Goal: Submit feedback/report problem

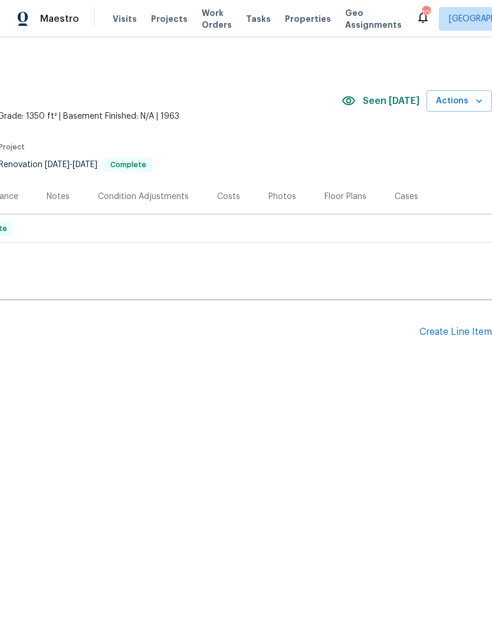
scroll to position [0, 175]
click at [475, 100] on icon "button" at bounding box center [479, 101] width 12 height 12
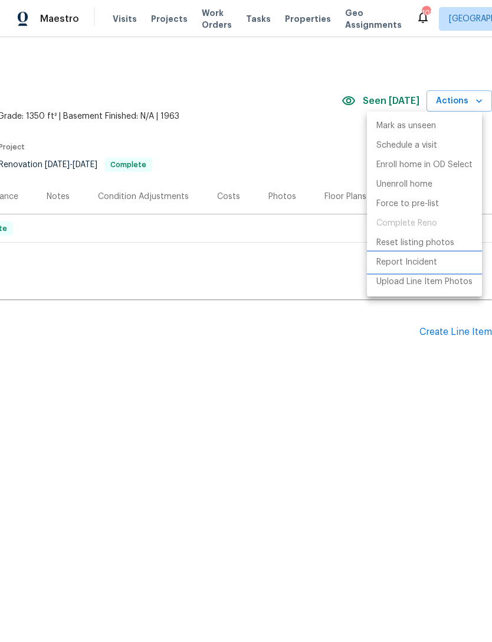
click at [414, 264] on p "Report Incident" at bounding box center [407, 262] width 61 height 12
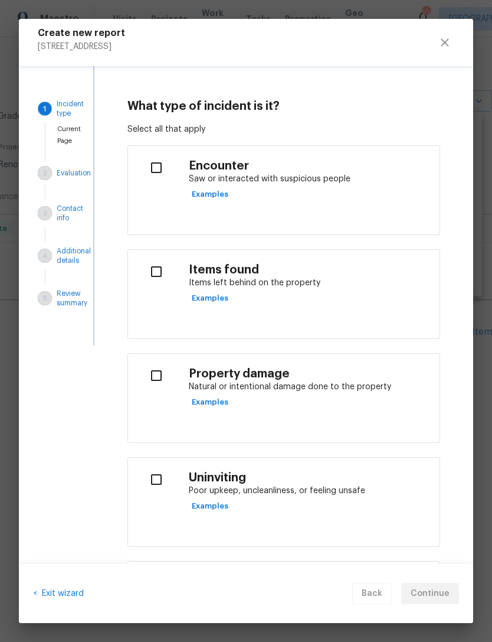
click at [164, 375] on input "checkbox" at bounding box center [156, 375] width 37 height 25
checkbox input "true"
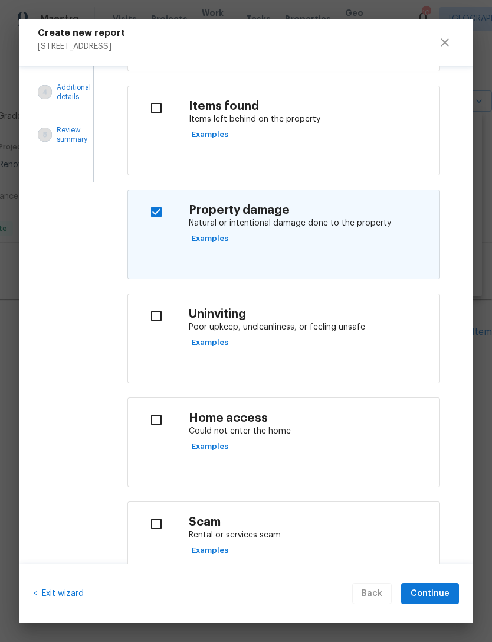
scroll to position [162, 0]
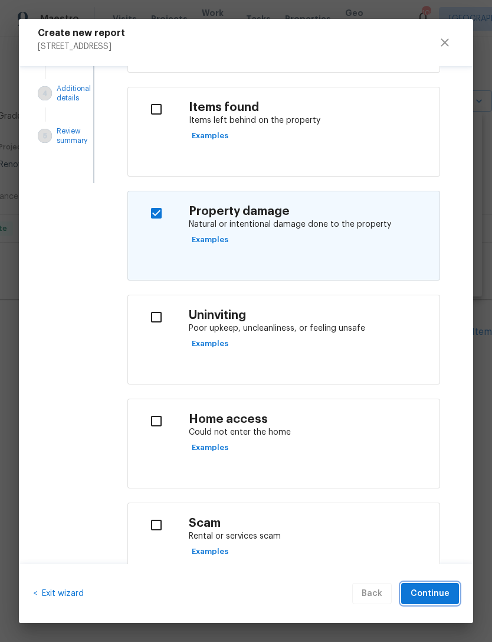
click at [437, 593] on span "Continue" at bounding box center [430, 593] width 39 height 15
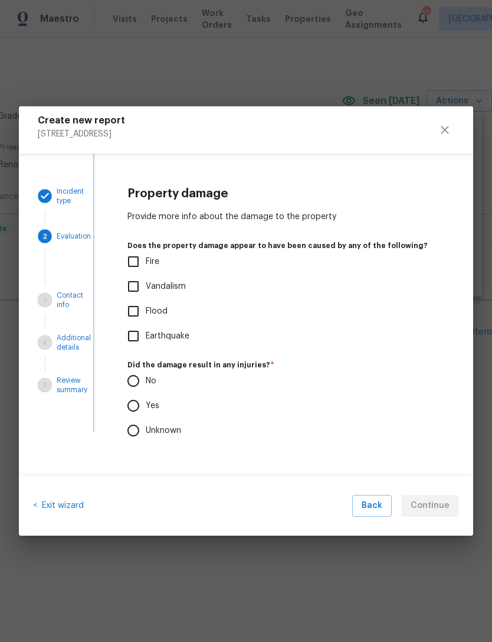
scroll to position [0, 0]
click at [138, 385] on input "No" at bounding box center [133, 380] width 25 height 25
radio input "true"
click at [437, 506] on span "Continue" at bounding box center [430, 505] width 39 height 15
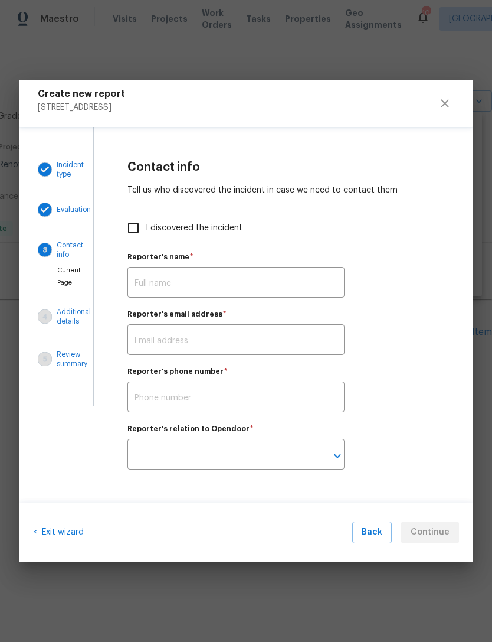
click at [221, 282] on input "text" at bounding box center [236, 284] width 217 height 28
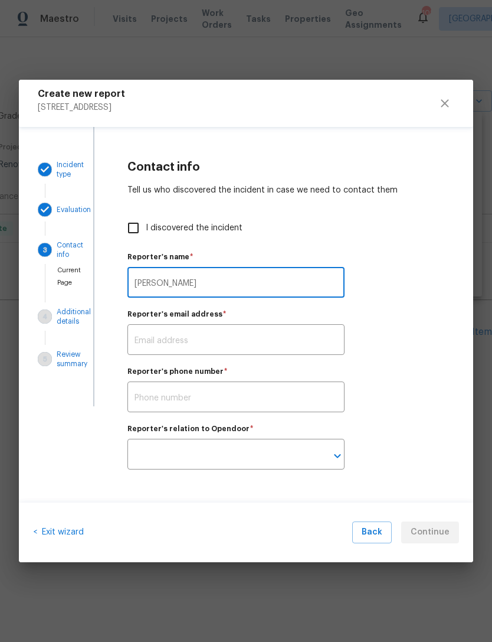
type input "[PERSON_NAME]"
click at [232, 327] on input "text" at bounding box center [236, 341] width 217 height 28
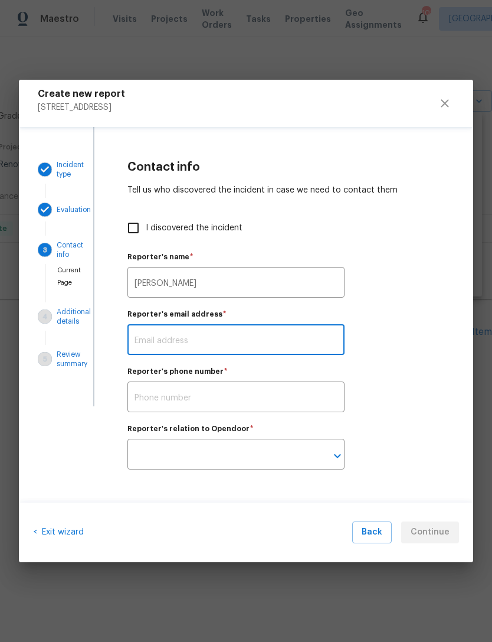
click at [137, 228] on input "I discovered the incident" at bounding box center [133, 227] width 25 height 25
checkbox input "true"
type input "[PERSON_NAME]"
type input "[EMAIL_ADDRESS][DOMAIN_NAME]"
type input "Opendoor employee"
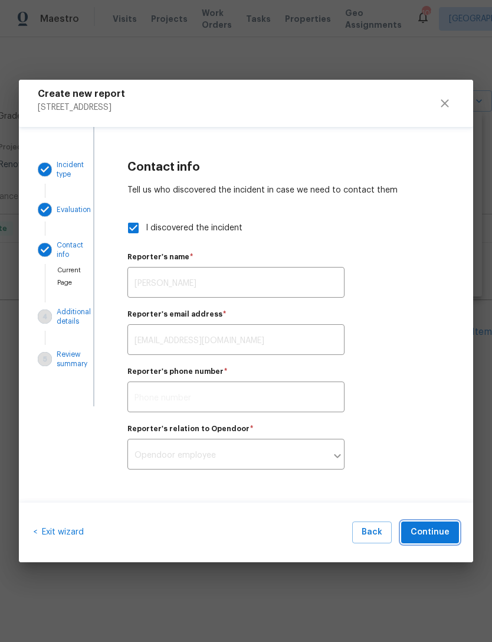
click at [434, 536] on span "Continue" at bounding box center [430, 532] width 39 height 15
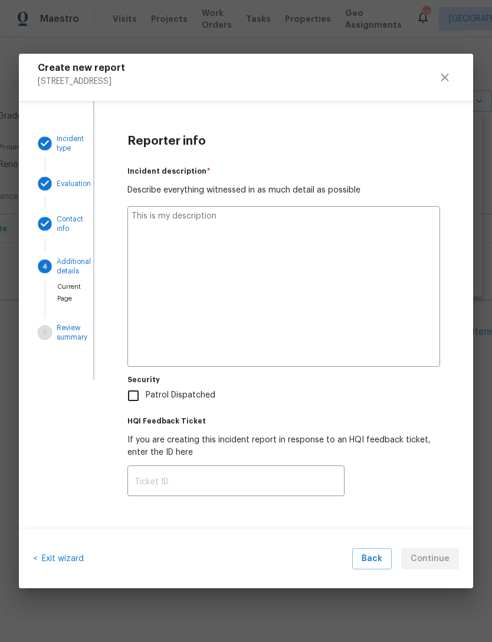
click at [264, 231] on textarea at bounding box center [284, 286] width 313 height 161
type textarea "C"
type textarea "x"
type textarea "Ca"
type textarea "x"
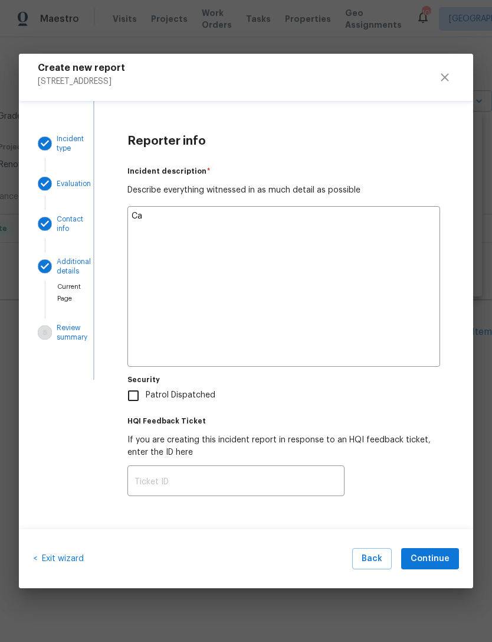
type textarea "Cam"
type textarea "x"
type textarea "Came"
type textarea "x"
type textarea "Came"
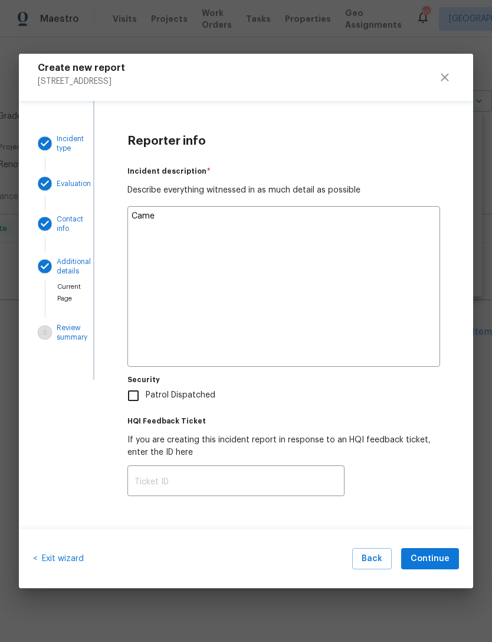
type textarea "x"
type textarea "Came"
type textarea "x"
type textarea "Cam"
type textarea "x"
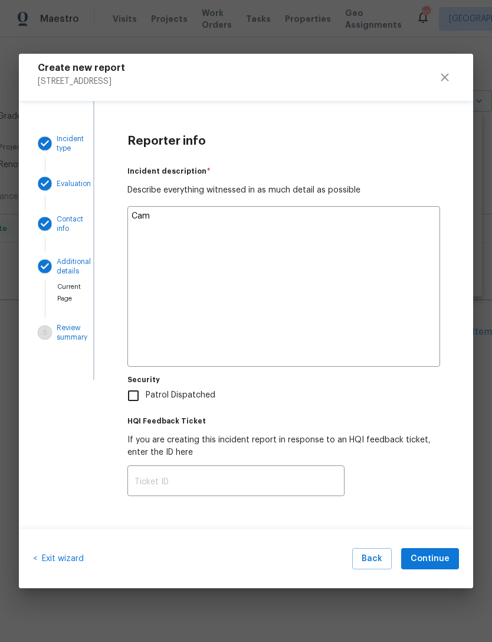
type textarea "Ca"
type textarea "x"
type textarea "C"
type textarea "x"
type textarea "Ca"
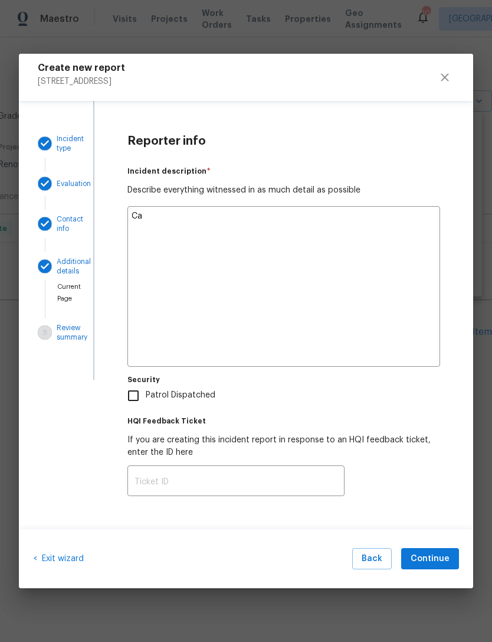
type textarea "x"
type textarea "Cam"
type textarea "x"
type textarea "Came"
type textarea "x"
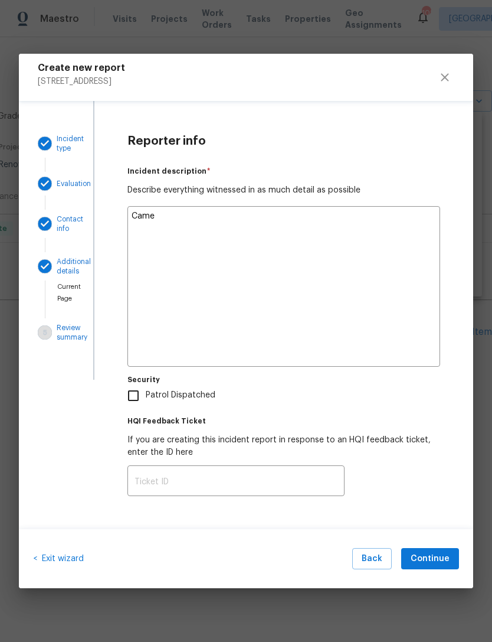
type textarea "Came"
type textarea "x"
type textarea "Came"
type textarea "x"
type textarea "Cam"
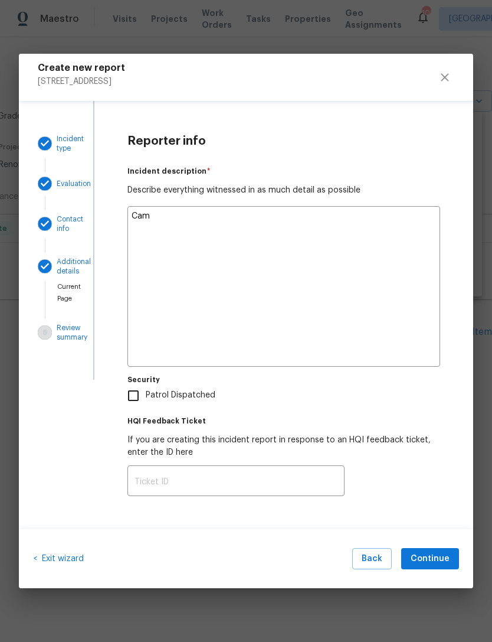
type textarea "x"
type textarea "Ca"
type textarea "x"
type textarea "C"
type textarea "x"
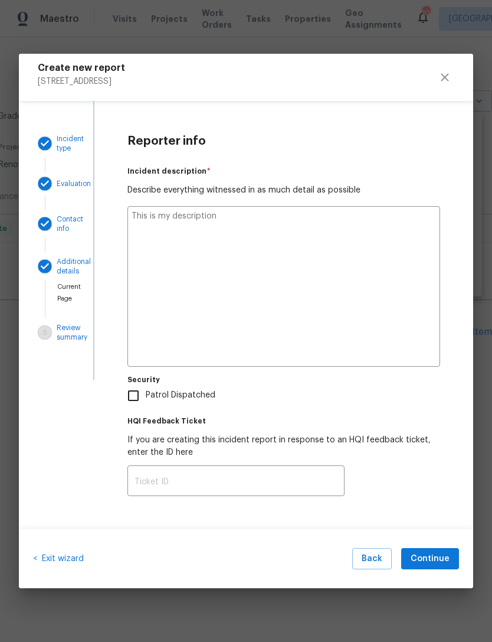
type textarea "x"
type textarea "C"
type textarea "x"
type textarea "Cl"
type textarea "x"
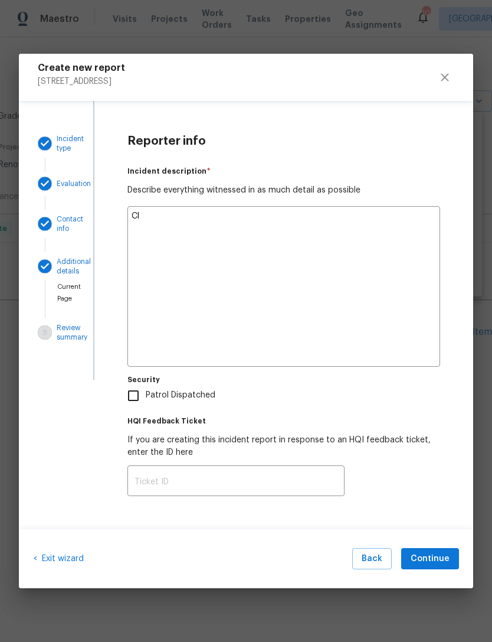
type textarea "Clo"
type textarea "x"
type textarea "Cl"
type textarea "x"
type textarea "C"
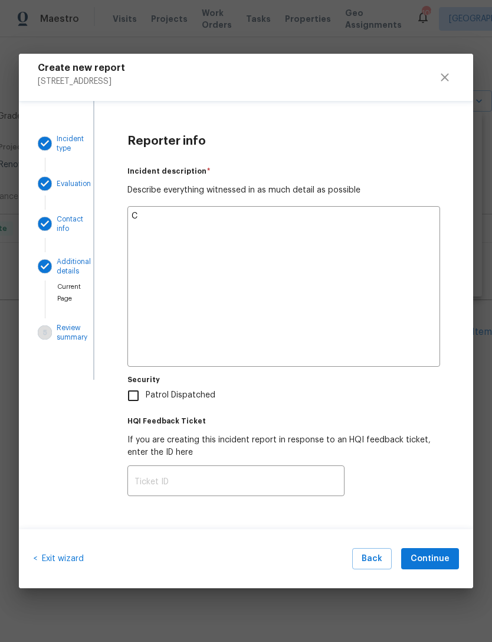
type textarea "x"
type textarea "Ca"
type textarea "x"
type textarea "C"
type textarea "x"
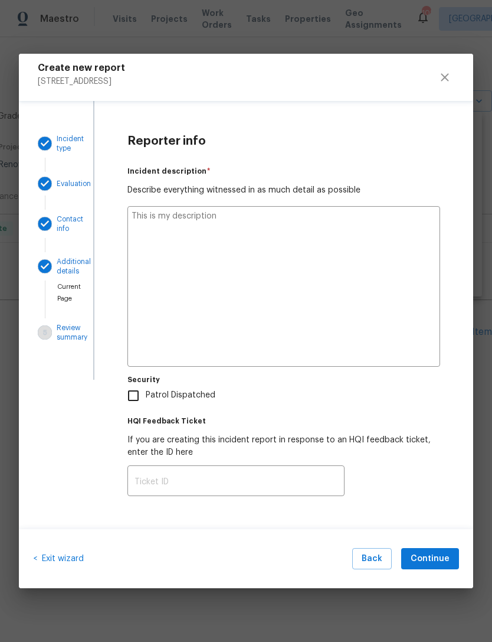
type textarea "x"
type textarea "P"
type textarea "x"
type textarea "Pr"
type textarea "x"
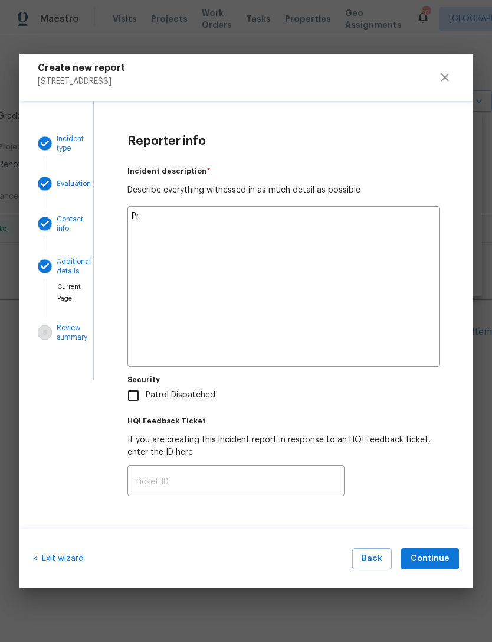
type textarea "Pro"
type textarea "x"
type textarea "Prof"
type textarea "x"
type textarea "Profo"
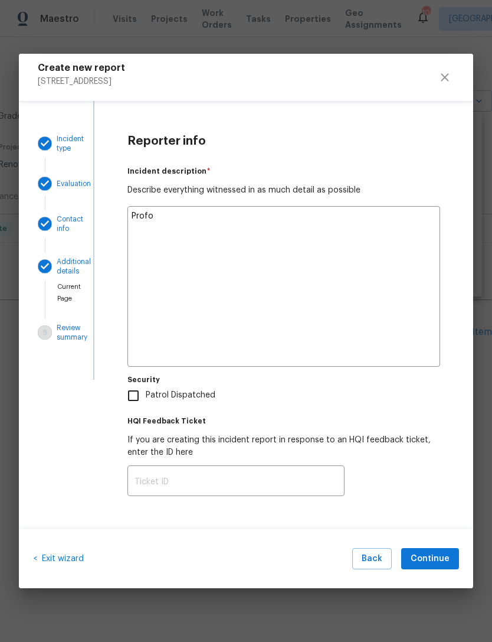
type textarea "x"
type textarea "Profor"
type textarea "x"
type textarea "Proform"
type textarea "x"
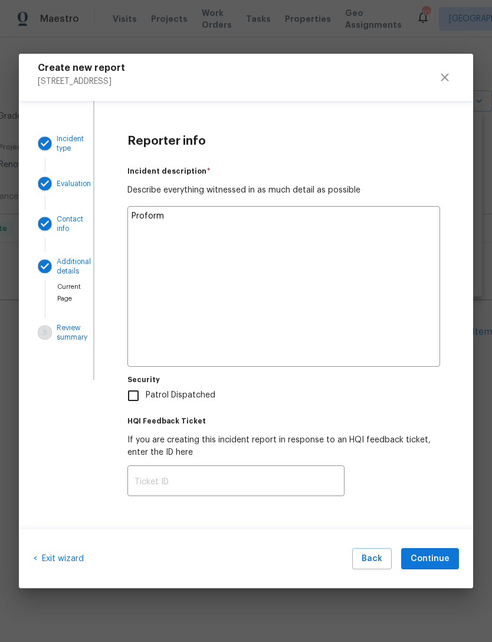
type textarea "Proformi"
type textarea "x"
type textarea "Proformin"
type textarea "x"
type textarea "Proforming"
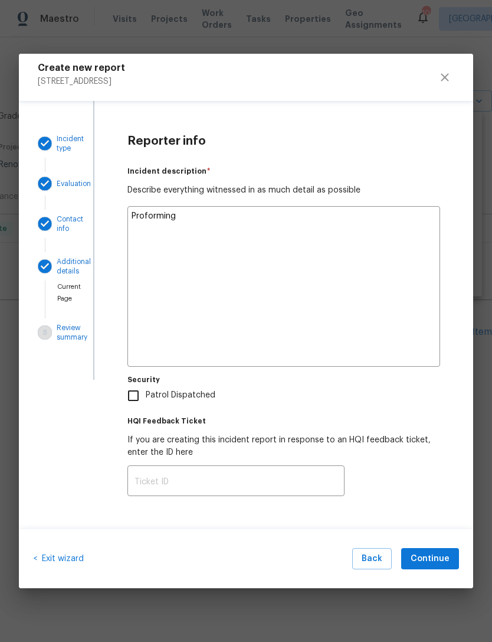
type textarea "x"
type textarea "Preforming"
type textarea "x"
type textarea "Preforming"
type textarea "x"
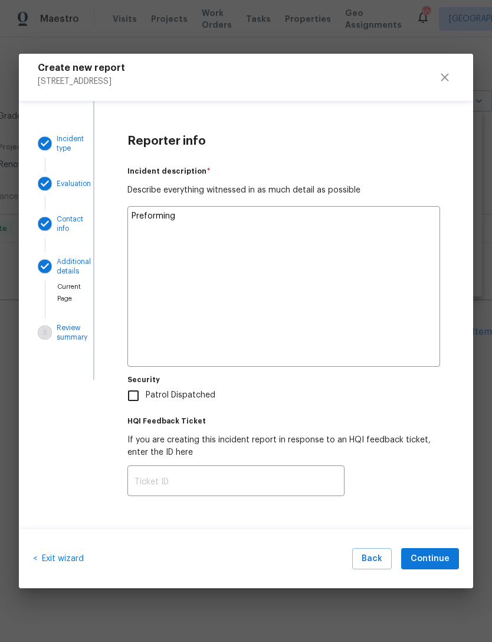
type textarea "Preforming a"
type textarea "x"
type textarea "Preforming"
type textarea "x"
type textarea "Preforming"
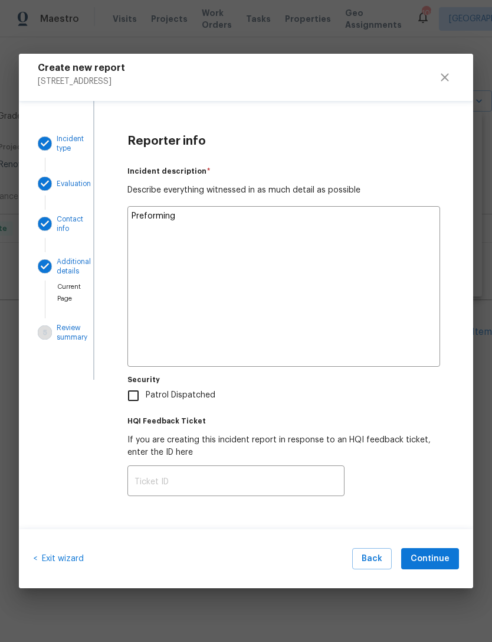
type textarea "x"
type textarea "Preformin"
type textarea "x"
type textarea "Preformi"
type textarea "x"
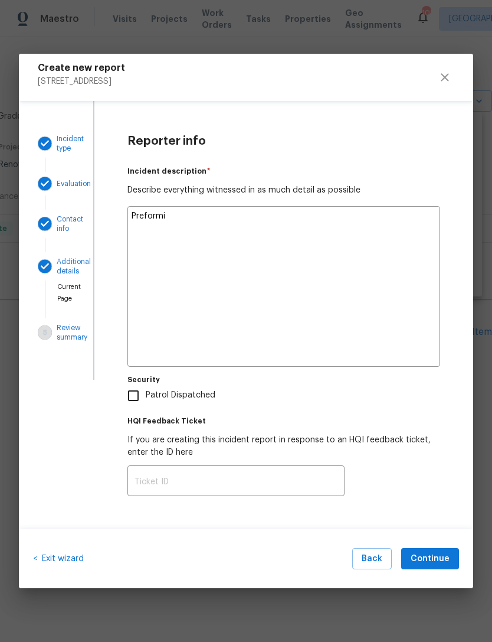
type textarea "Preform"
type textarea "x"
type textarea "Prefor"
type textarea "x"
type textarea "Prefo"
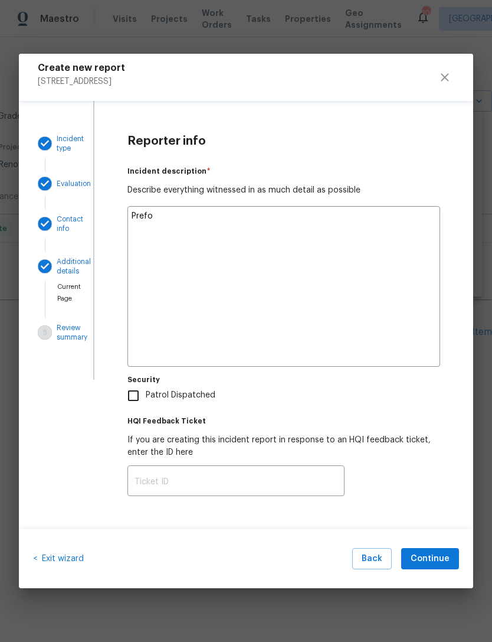
type textarea "x"
type textarea "Pref"
type textarea "x"
type textarea "Pre"
type textarea "x"
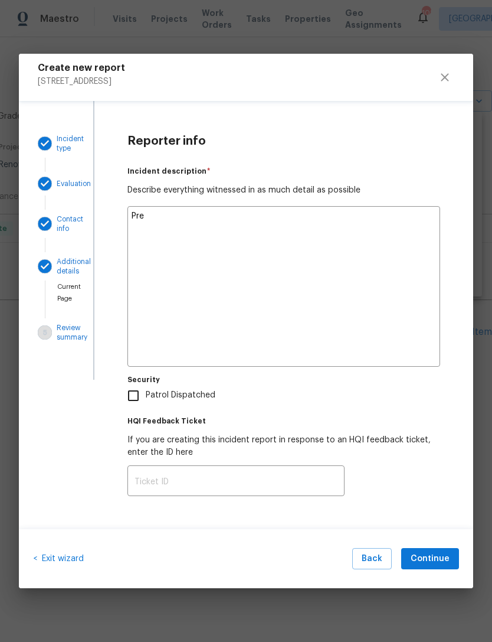
type textarea "Pr"
type textarea "x"
type textarea "P"
type textarea "x"
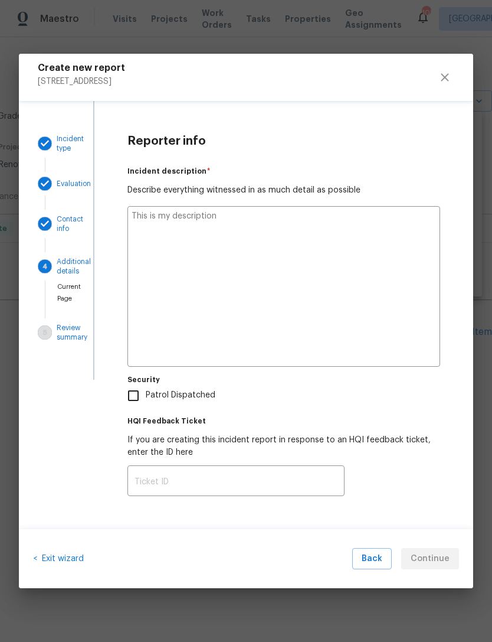
type textarea "A"
type textarea "x"
type textarea "At"
type textarea "x"
type textarea "At"
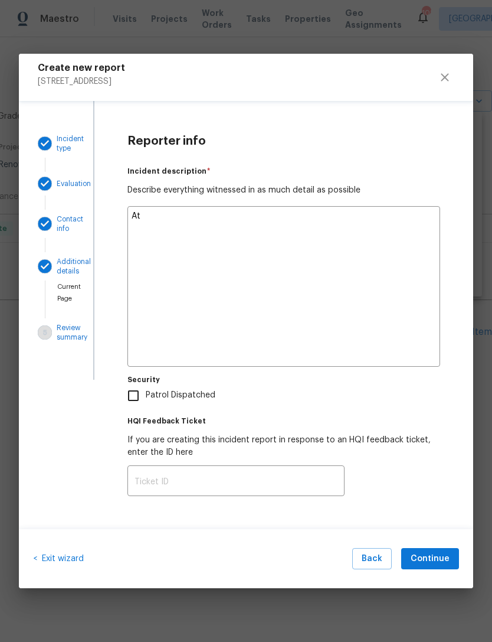
type textarea "x"
type textarea "At Q"
type textarea "x"
type textarea "At [GEOGRAPHIC_DATA]"
type textarea "x"
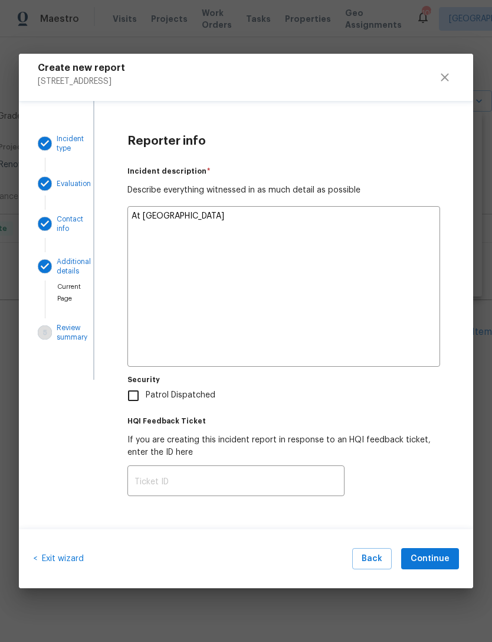
type textarea "At [GEOGRAPHIC_DATA]"
type textarea "x"
type textarea "At QC i"
type textarea "x"
type textarea "At QC I"
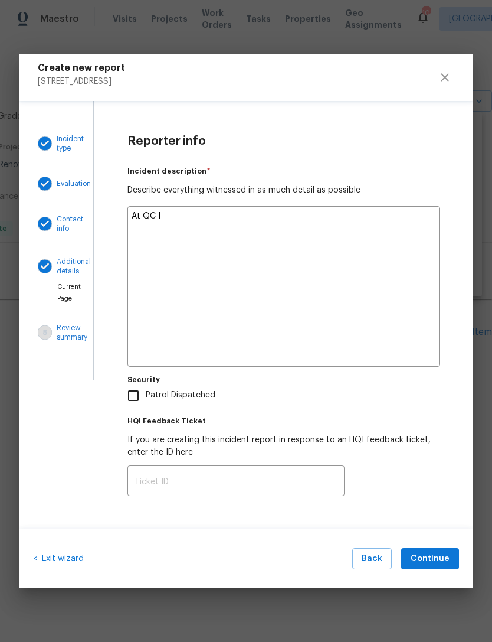
type textarea "x"
type textarea "At QC I"
type textarea "x"
type textarea "At QC I n"
type textarea "x"
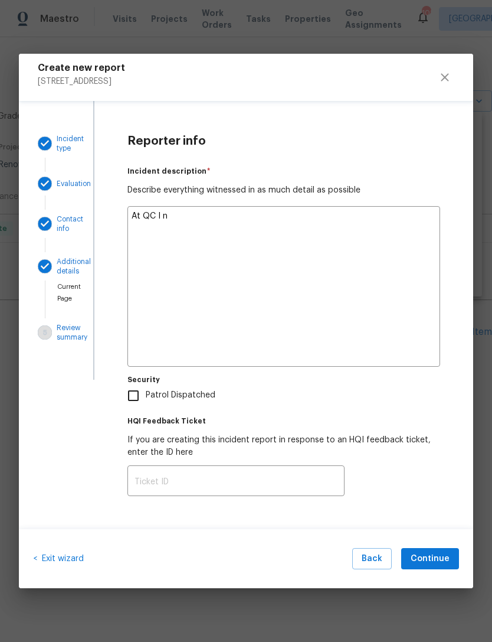
type textarea "At QC I no"
type textarea "x"
type textarea "At QC I not"
type textarea "x"
type textarea "At QC I noti"
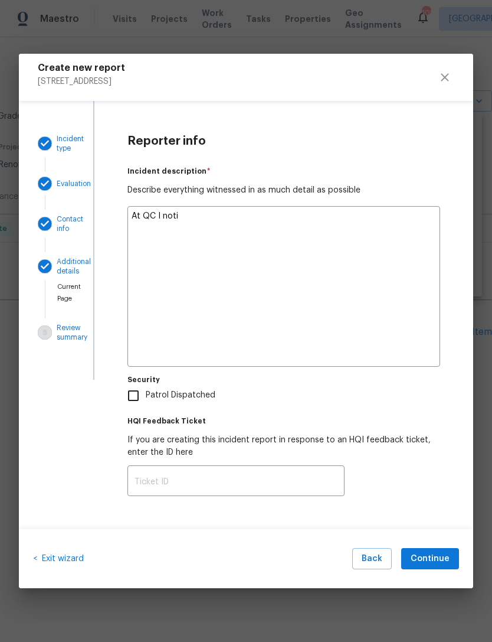
type textarea "x"
type textarea "At QC I noticed"
type textarea "x"
type textarea "At QC I noticed"
type textarea "x"
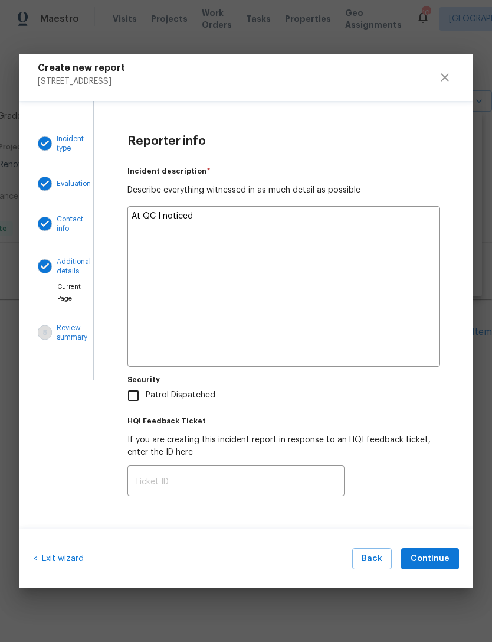
type textarea "At QC I noticed"
type textarea "x"
type textarea "At QC I noticed,"
type textarea "x"
type textarea "At QC I noticed,"
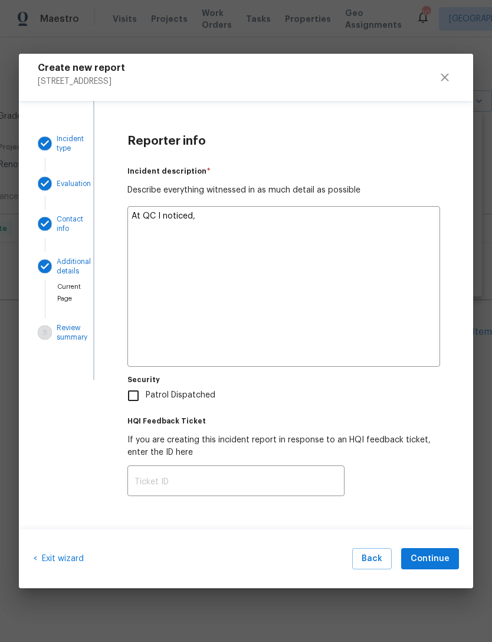
type textarea "x"
type textarea "At QC I noticed, d"
type textarea "x"
type textarea "At QC I noticed, do"
type textarea "x"
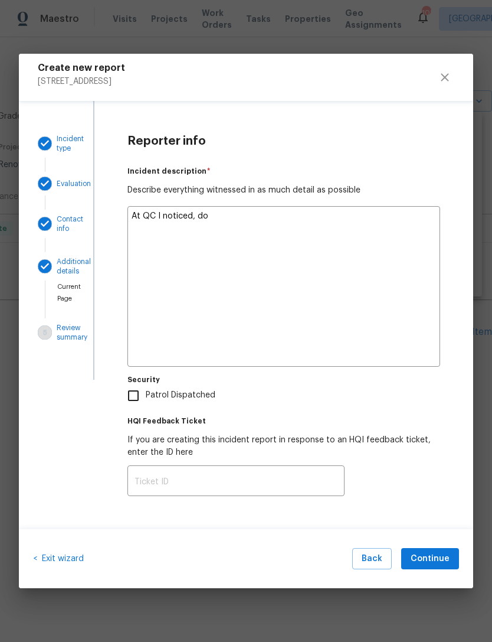
type textarea "At QC I noticed, doo"
type textarea "x"
type textarea "At QC I noticed, door"
type textarea "x"
type textarea "At QC I noticed, door"
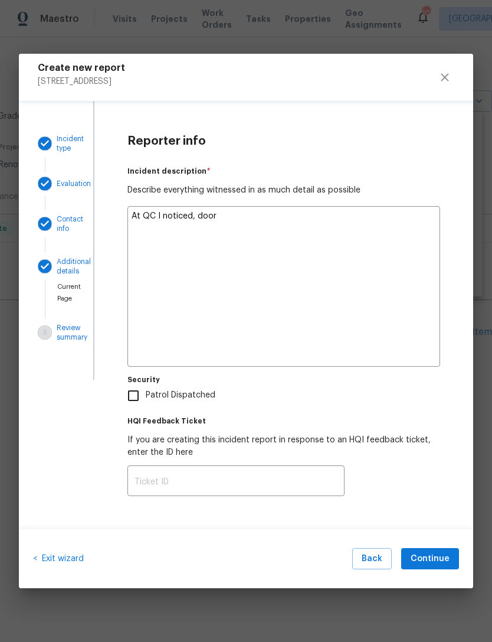
type textarea "x"
type textarea "At QC I noticed, door"
type textarea "x"
type textarea "At QC I noticed, doo"
type textarea "x"
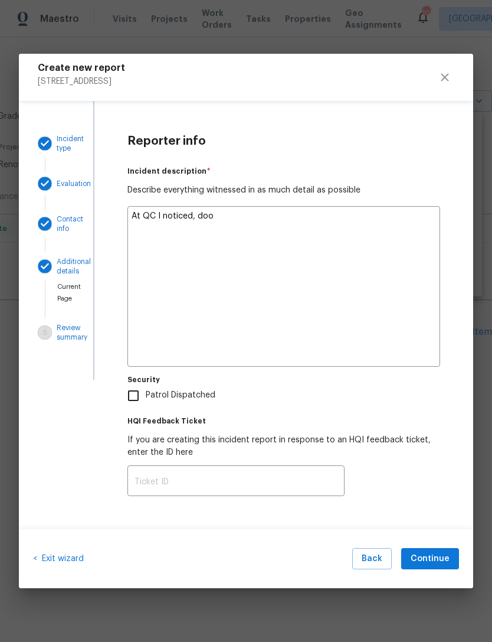
type textarea "At QC I noticed, do"
type textarea "x"
type textarea "At QC I noticed, d"
type textarea "x"
type textarea "At QC I noticed,"
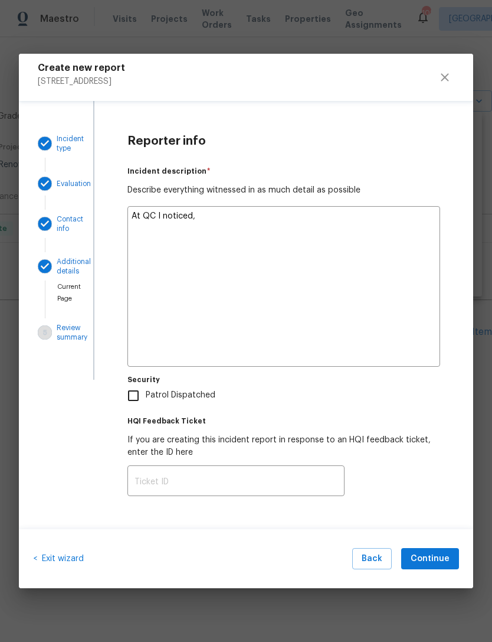
type textarea "x"
type textarea "At QC I noticed, f"
type textarea "x"
type textarea "At QC I noticed, fr"
type textarea "x"
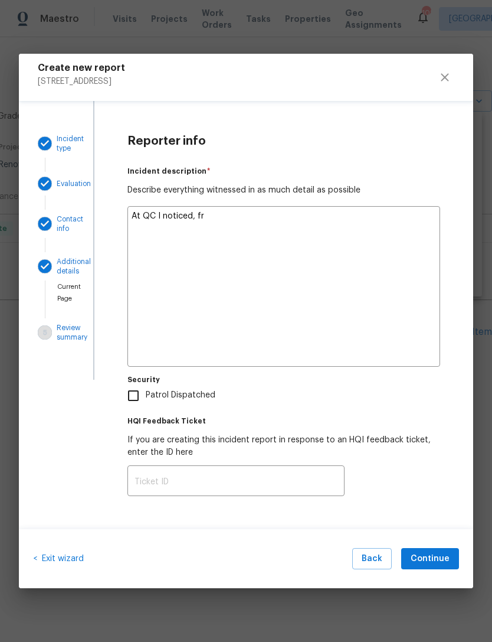
type textarea "At QC I noticed, fro"
type textarea "x"
type textarea "At QC I noticed, fron"
type textarea "x"
type textarea "At QC I noticed, front"
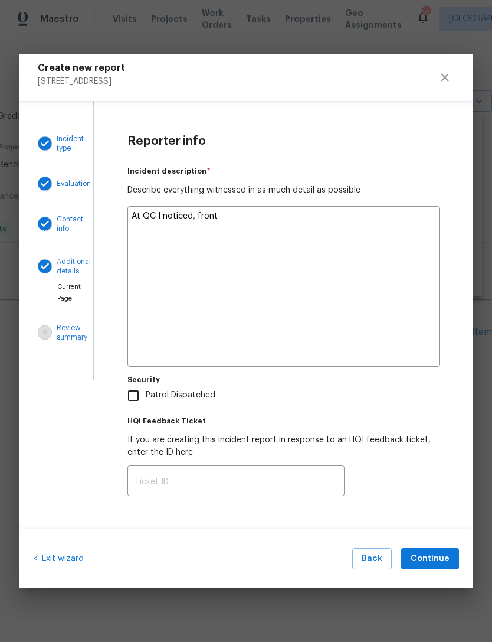
type textarea "x"
type textarea "At QC I noticed, front"
type textarea "x"
type textarea "At QC I noticed, front d"
type textarea "x"
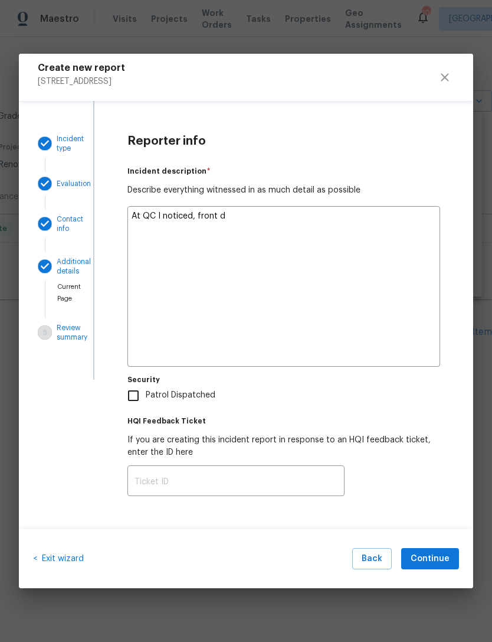
type textarea "At QC I noticed, front do"
type textarea "x"
type textarea "At QC I noticed, front doo"
type textarea "x"
type textarea "At QC I noticed, front door"
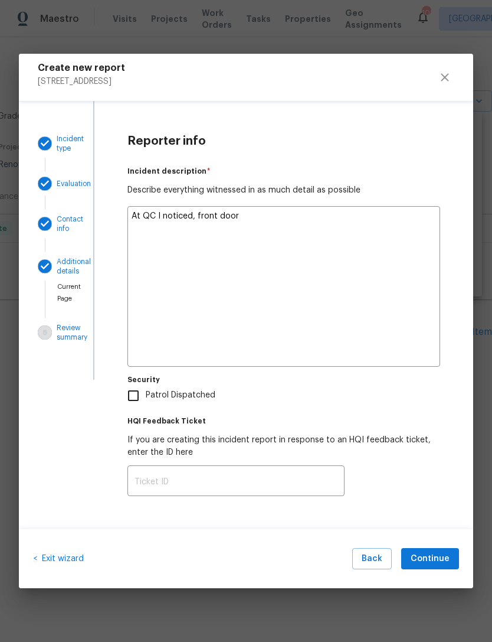
type textarea "x"
type textarea "At QC I noticed, front door"
type textarea "x"
type textarea "At QC I noticed, front door h"
type textarea "x"
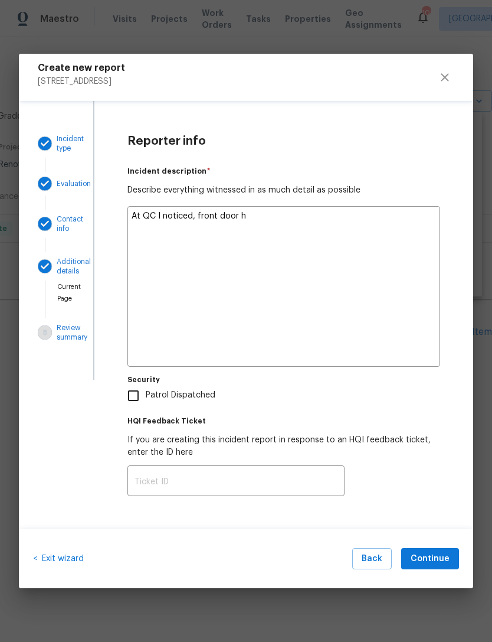
type textarea "At QC I noticed, front door ha"
type textarea "x"
type textarea "At QC I noticed, front door had"
type textarea "x"
type textarea "At QC I noticed, front door had"
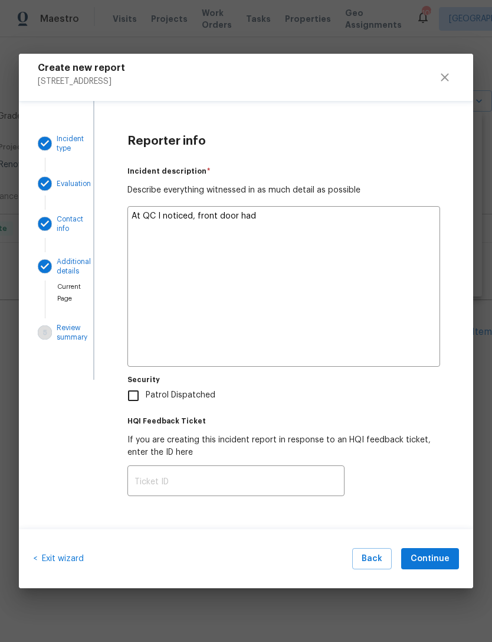
type textarea "x"
type textarea "At QC I noticed, front door had b"
type textarea "x"
type textarea "At QC I noticed, front door had be"
type textarea "x"
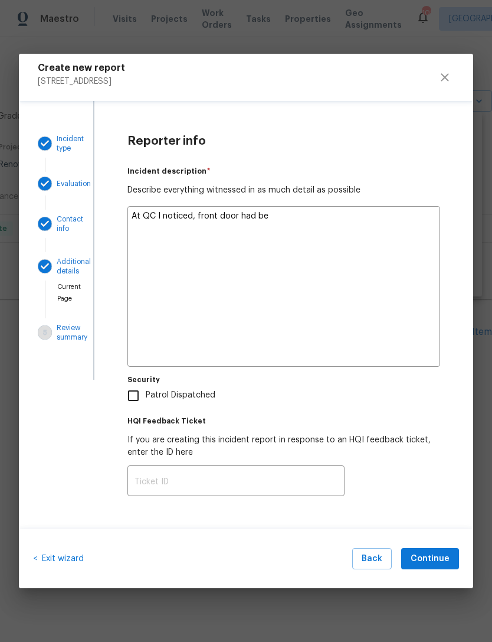
type textarea "At QC I noticed, front door had bee"
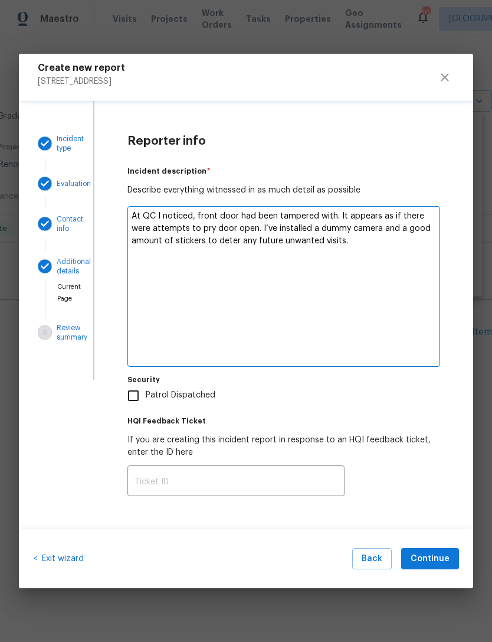
click at [305, 398] on label "Patrol Dispatched" at bounding box center [229, 395] width 217 height 25
click at [146, 398] on input "Patrol Dispatched" at bounding box center [133, 395] width 25 height 25
click at [430, 560] on span "Continue" at bounding box center [430, 558] width 39 height 15
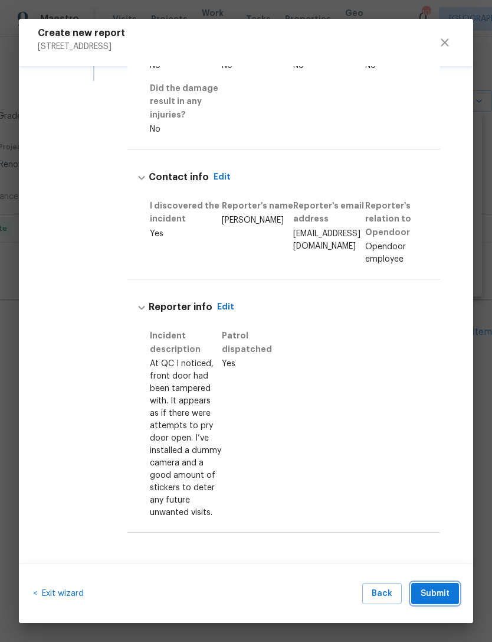
scroll to position [263, 0]
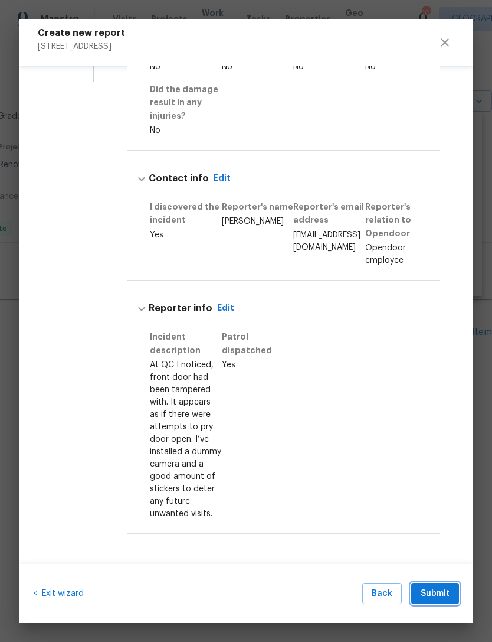
click at [434, 594] on span "Submit" at bounding box center [435, 593] width 29 height 15
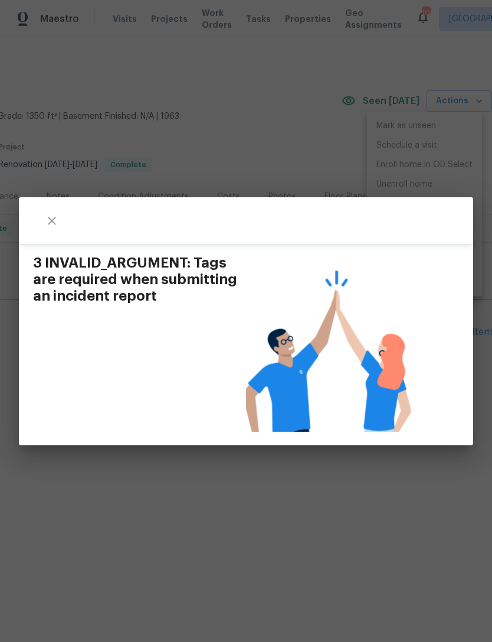
click at [286, 495] on div "3 INVALID_ARGUMENT: Tags are required when submitting an incident report" at bounding box center [246, 321] width 492 height 642
click at [275, 501] on div "3 INVALID_ARGUMENT: Tags are required when submitting an incident report" at bounding box center [246, 321] width 492 height 642
click at [332, 358] on rect at bounding box center [327, 416] width 191 height 354
click at [299, 161] on div "3 INVALID_ARGUMENT: Tags are required when submitting an incident report" at bounding box center [246, 321] width 492 height 642
click at [51, 228] on button "close" at bounding box center [52, 221] width 28 height 28
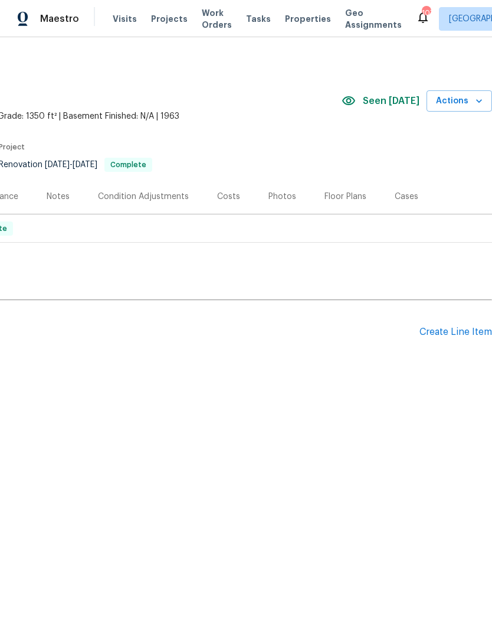
scroll to position [0, 175]
click at [478, 99] on icon "button" at bounding box center [479, 101] width 12 height 12
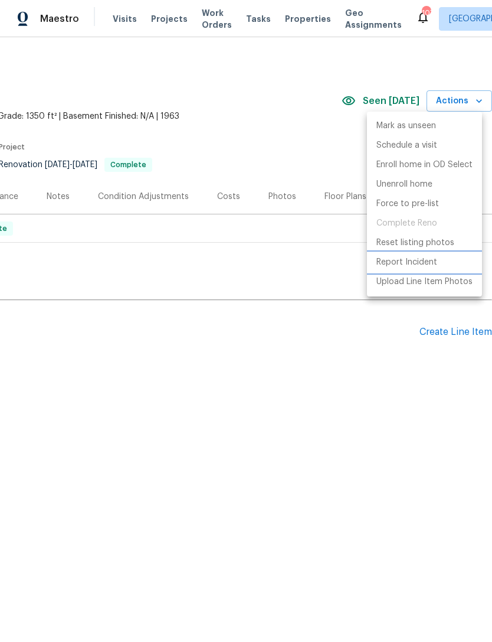
click at [415, 262] on p "Report Incident" at bounding box center [407, 262] width 61 height 12
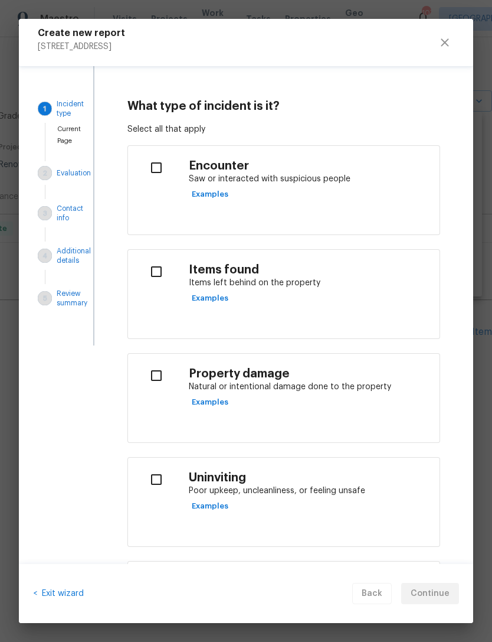
click at [156, 378] on input "checkbox" at bounding box center [156, 375] width 37 height 25
checkbox input "true"
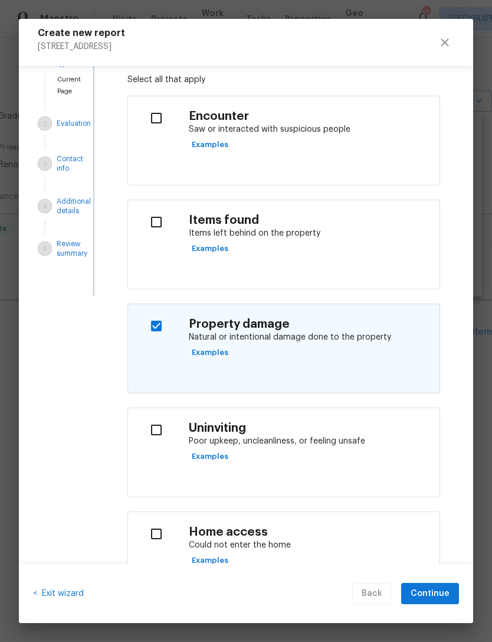
scroll to position [69, 0]
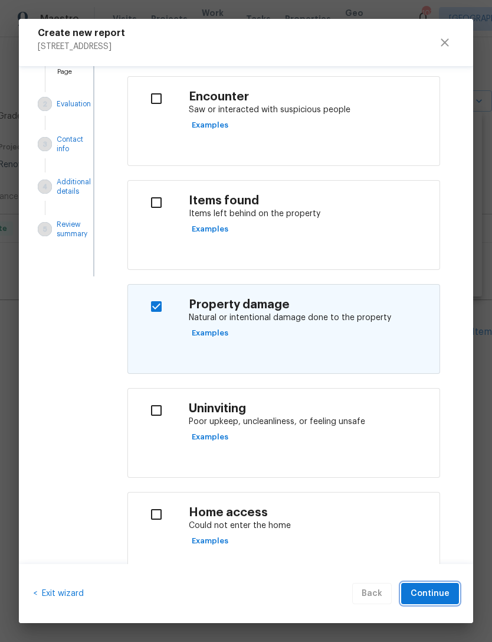
click at [436, 588] on span "Continue" at bounding box center [430, 593] width 39 height 15
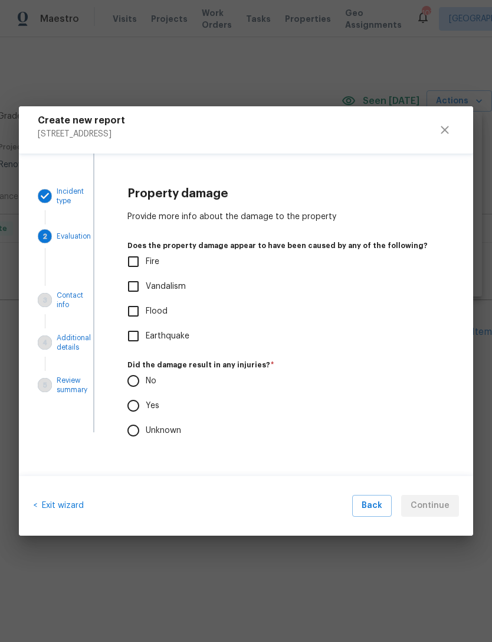
scroll to position [0, 0]
click at [138, 385] on input "No" at bounding box center [133, 380] width 25 height 25
radio input "true"
click at [136, 289] on input "Vandalism" at bounding box center [133, 286] width 25 height 25
checkbox input "true"
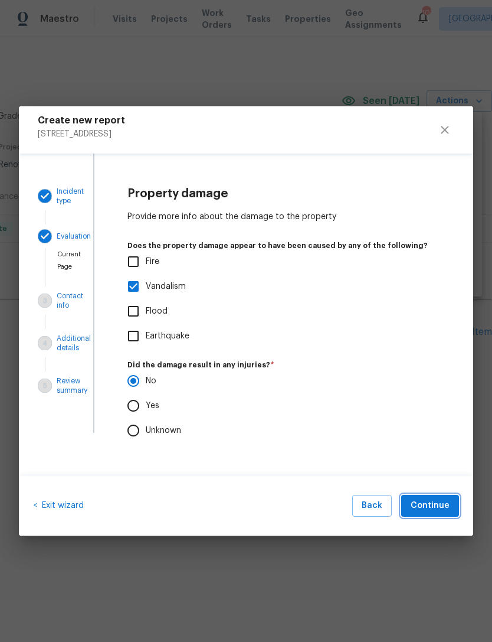
click at [433, 505] on span "Continue" at bounding box center [430, 505] width 39 height 15
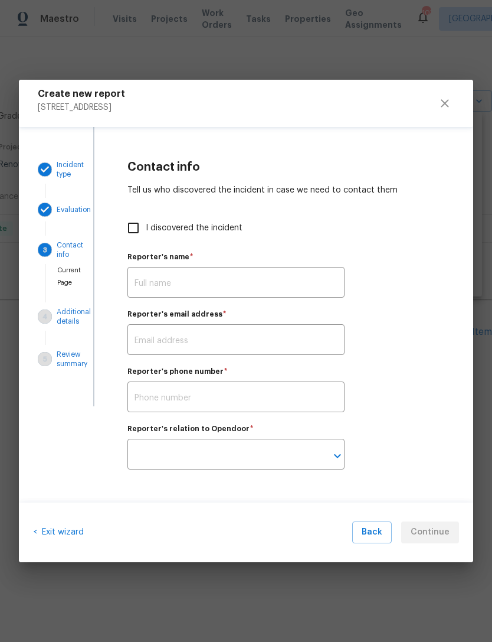
click at [136, 227] on input "I discovered the incident" at bounding box center [133, 227] width 25 height 25
checkbox input "true"
type input "[PERSON_NAME]"
type input "[EMAIL_ADDRESS][DOMAIN_NAME]"
type input "Opendoor employee"
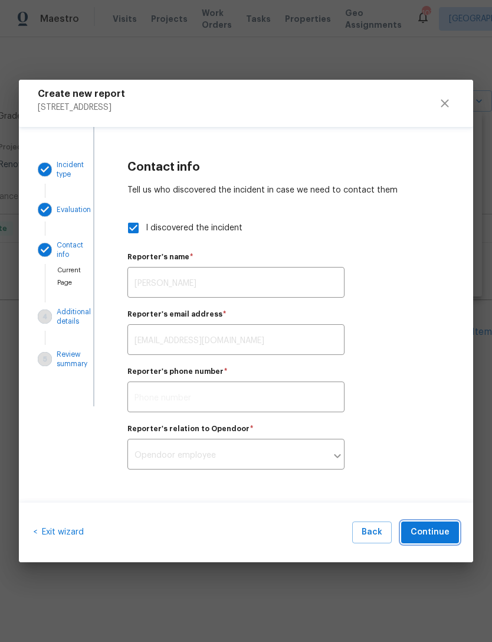
click at [430, 534] on span "Continue" at bounding box center [430, 532] width 39 height 15
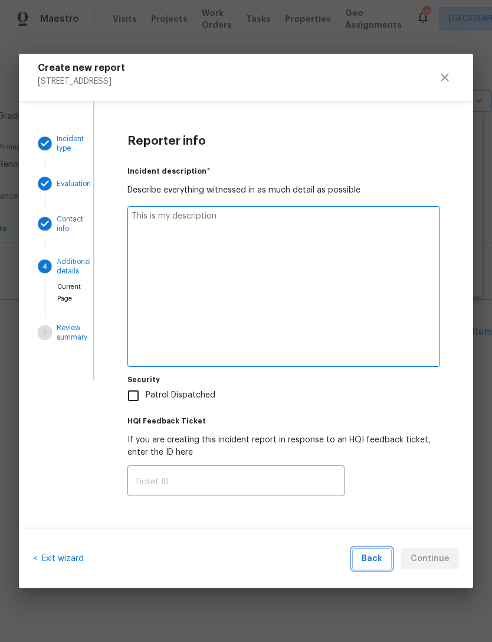
click at [379, 558] on span "Back" at bounding box center [372, 558] width 21 height 15
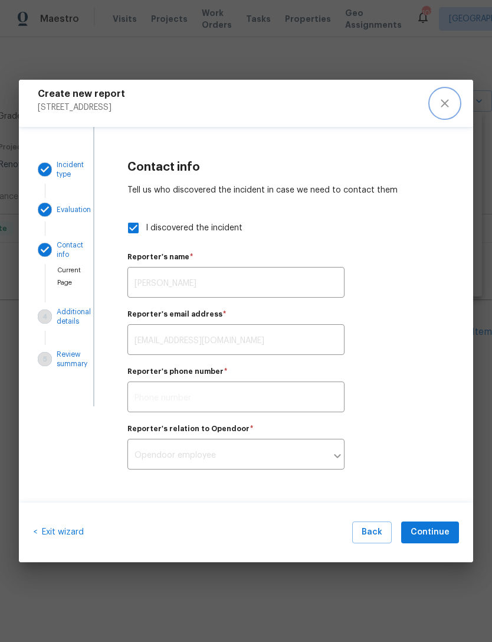
click at [451, 104] on icon "close" at bounding box center [445, 103] width 14 height 14
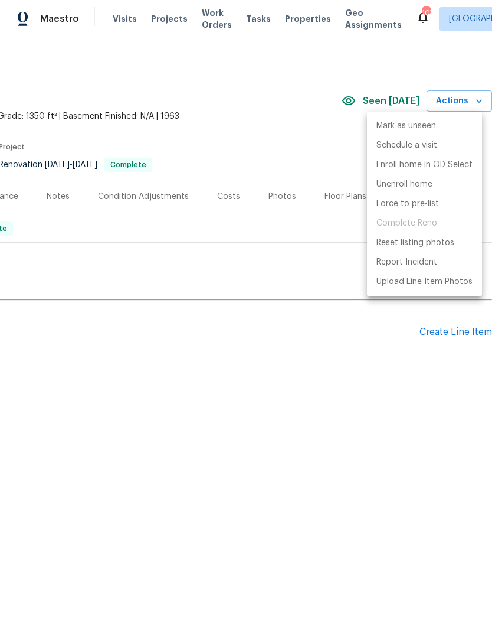
click at [182, 289] on div at bounding box center [246, 321] width 492 height 642
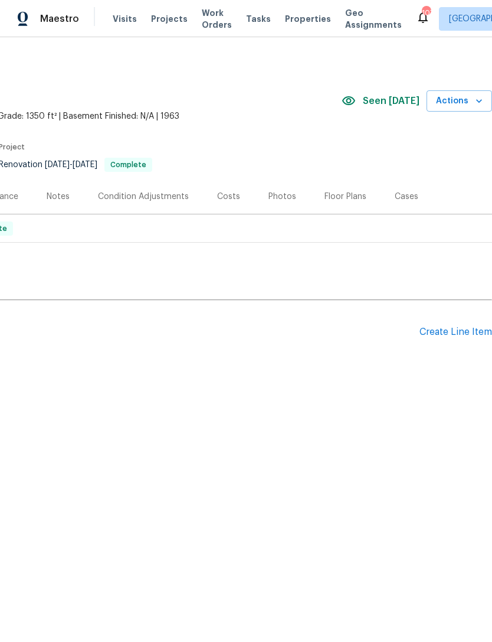
click at [181, 407] on div "Back to all projects 692 Suholden Cir, Marietta, GA 30066 3 Beds | 2 1/2 Baths …" at bounding box center [246, 244] width 492 height 414
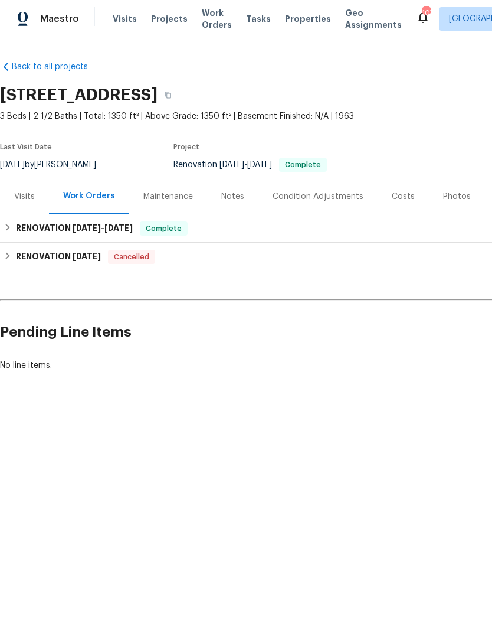
click at [228, 202] on div "Notes" at bounding box center [232, 196] width 51 height 35
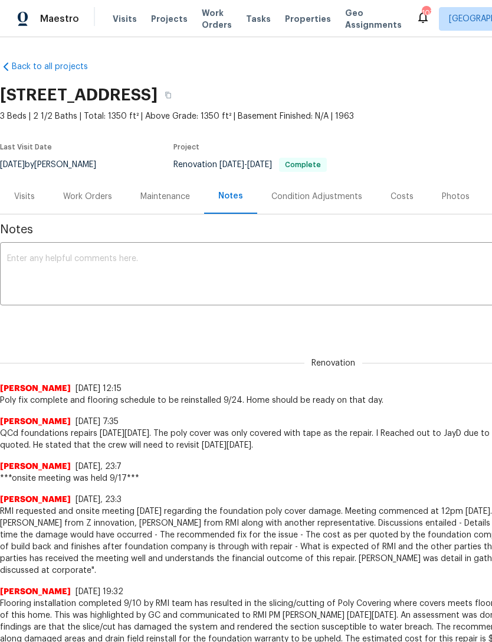
click at [184, 267] on textarea at bounding box center [333, 274] width 653 height 41
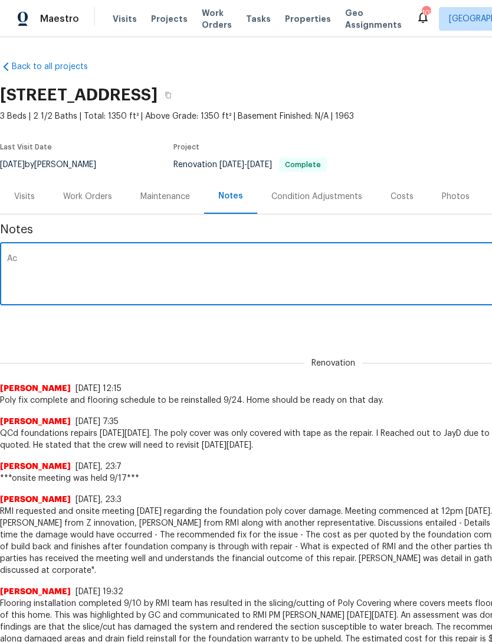
type textarea "A"
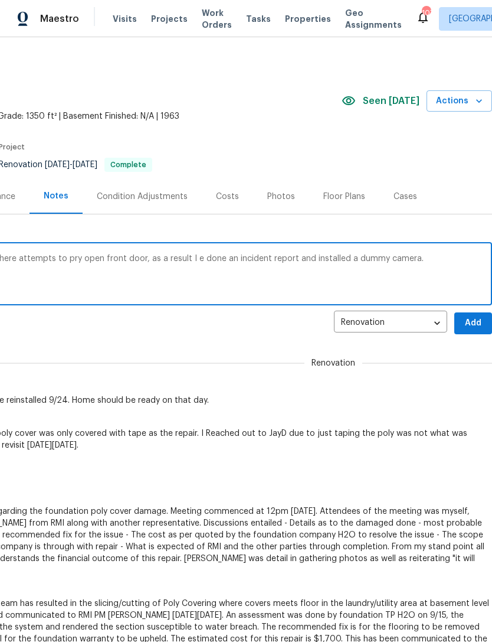
type textarea "QC complete at QC I noticed that there where attempts to pry open front door, a…"
click at [469, 321] on span "Add" at bounding box center [473, 323] width 19 height 15
